Goal: Navigation & Orientation: Find specific page/section

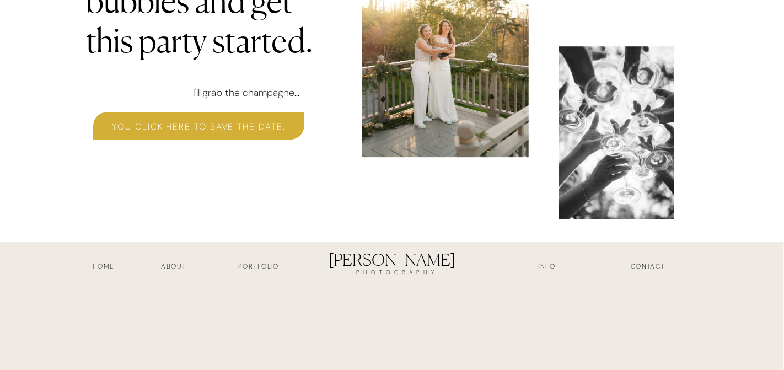
scroll to position [3543, 0]
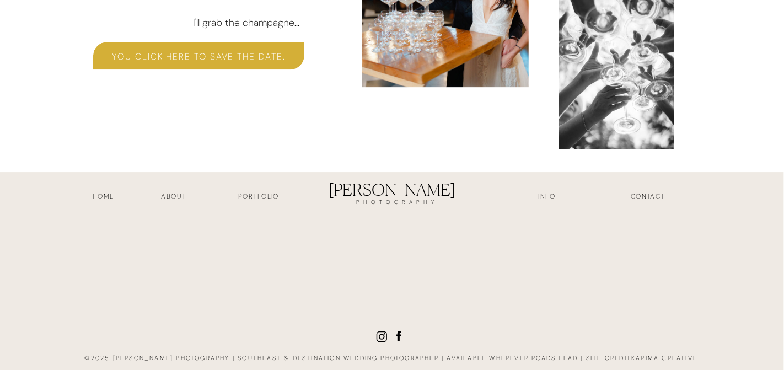
click at [251, 195] on h3 "Portfolio" at bounding box center [259, 197] width 82 height 13
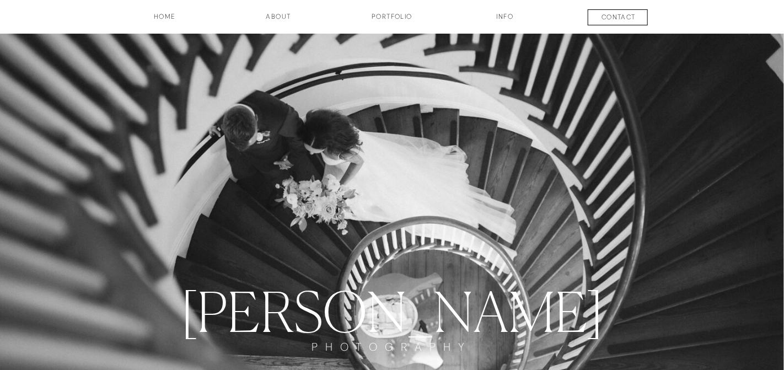
click at [495, 19] on h3 "INFO" at bounding box center [504, 21] width 55 height 19
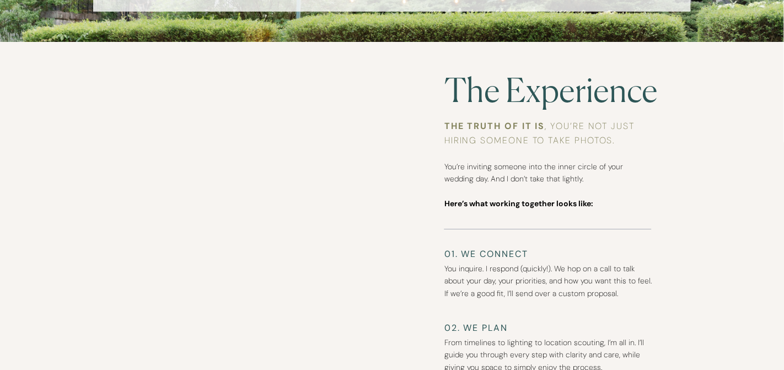
scroll to position [1710, 0]
